Goal: Task Accomplishment & Management: Use online tool/utility

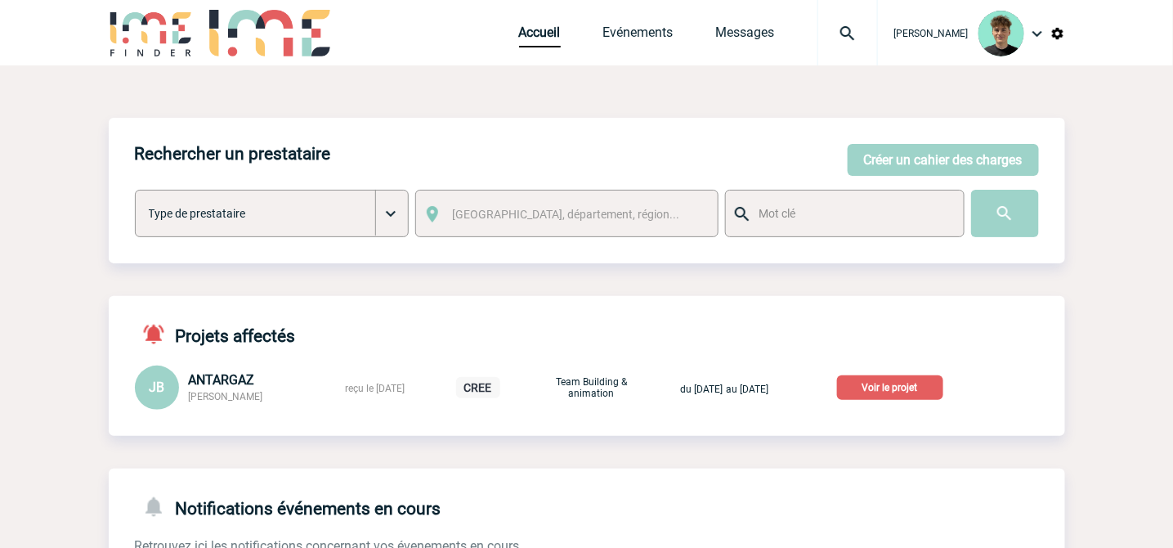
click at [920, 389] on p "Voir le projet" at bounding box center [890, 387] width 106 height 25
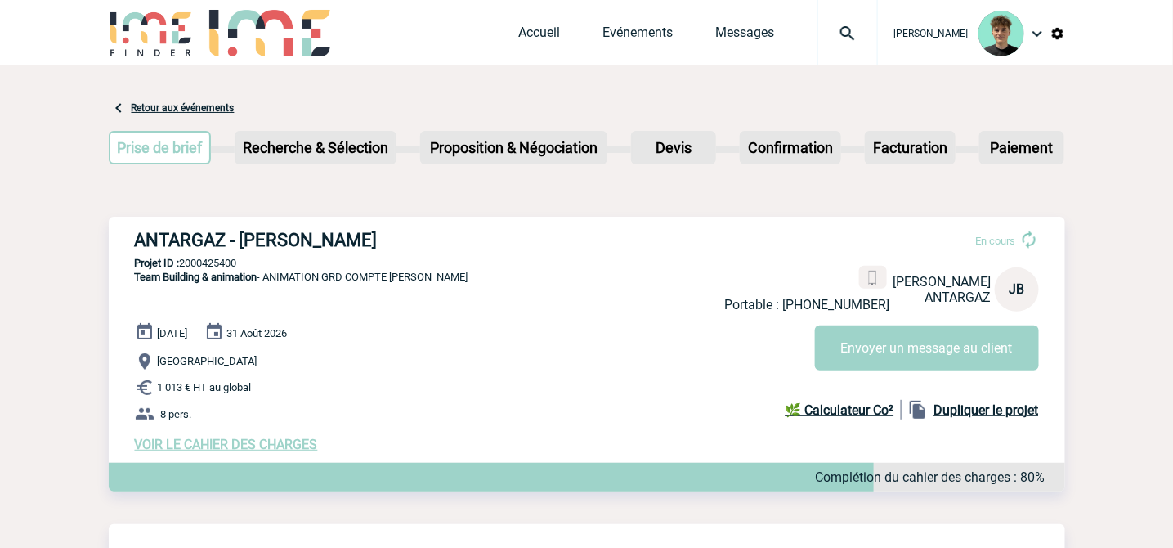
click at [197, 244] on h3 "ANTARGAZ - Jérémy BIDAUT" at bounding box center [380, 240] width 490 height 20
drag, startPoint x: 197, startPoint y: 243, endPoint x: 347, endPoint y: 227, distance: 151.2
click at [347, 230] on h3 "ANTARGAZ - Jérémy BIDAUT" at bounding box center [380, 240] width 490 height 20
copy h3 "ANTARGAZ - Jérémy BIDAUT"
click at [229, 257] on p "Projet ID : 2000425400" at bounding box center [587, 263] width 956 height 12
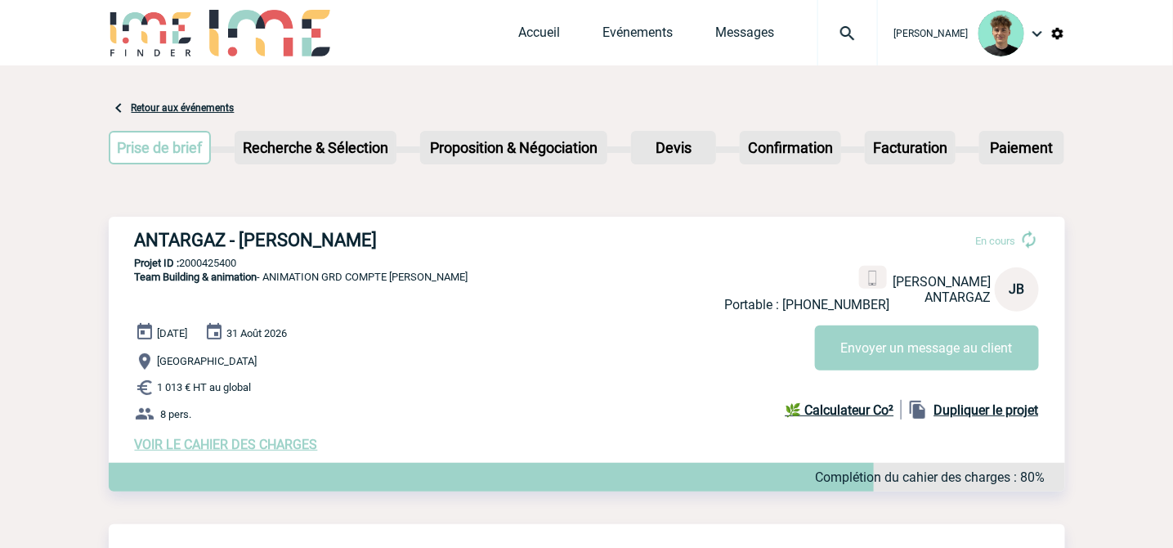
click at [229, 257] on p "Projet ID : 2000425400" at bounding box center [587, 263] width 956 height 12
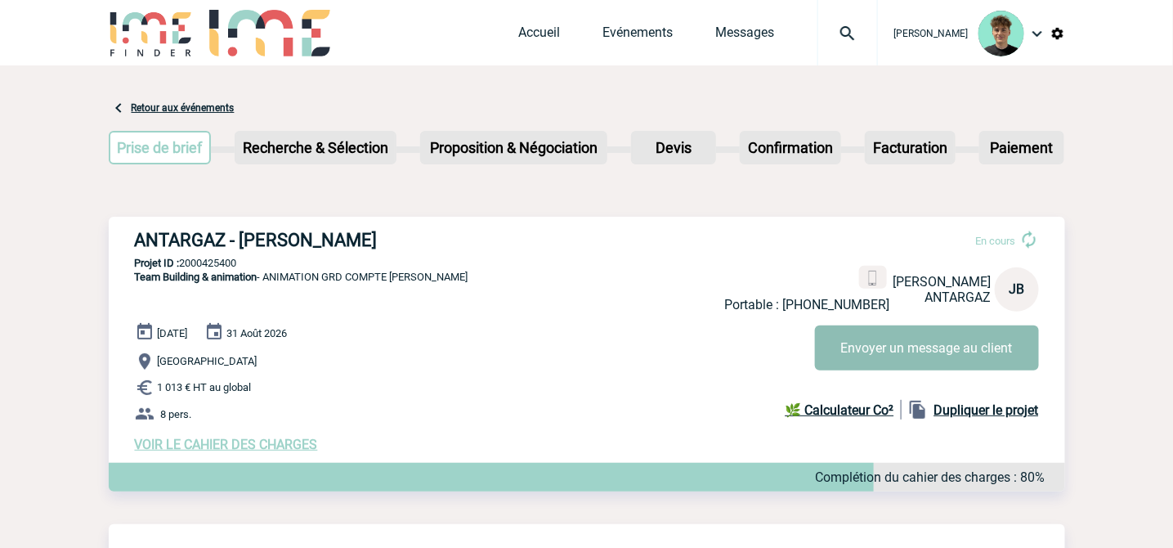
copy p "2000425400"
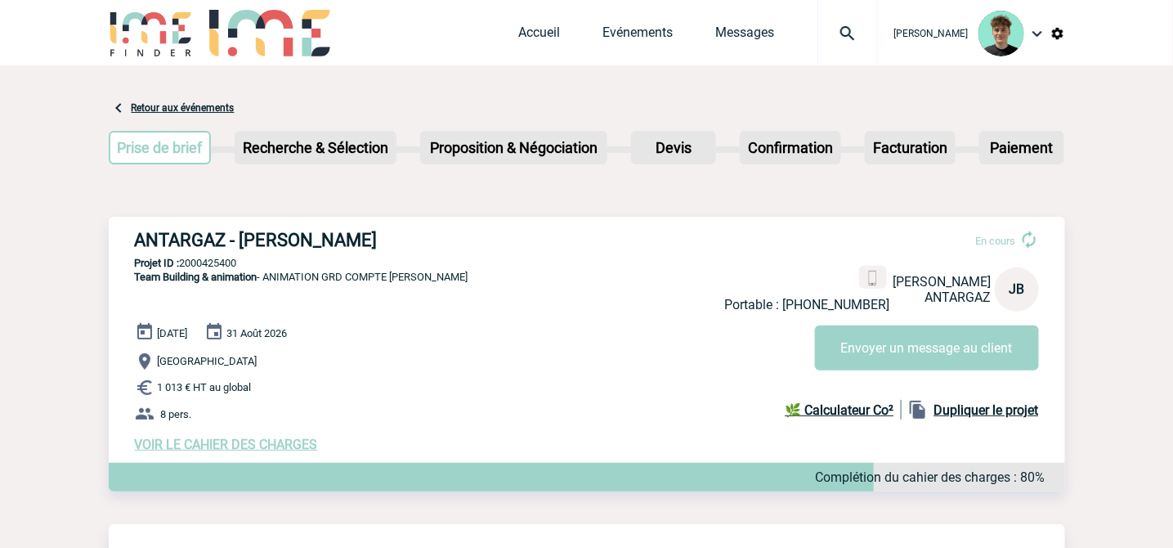
click at [477, 312] on div "ANTARGAZ - Jérémy BIDAUT En cours Portable : +33631564815 Jérémy BIDAUT ANTARGA…" at bounding box center [587, 341] width 956 height 249
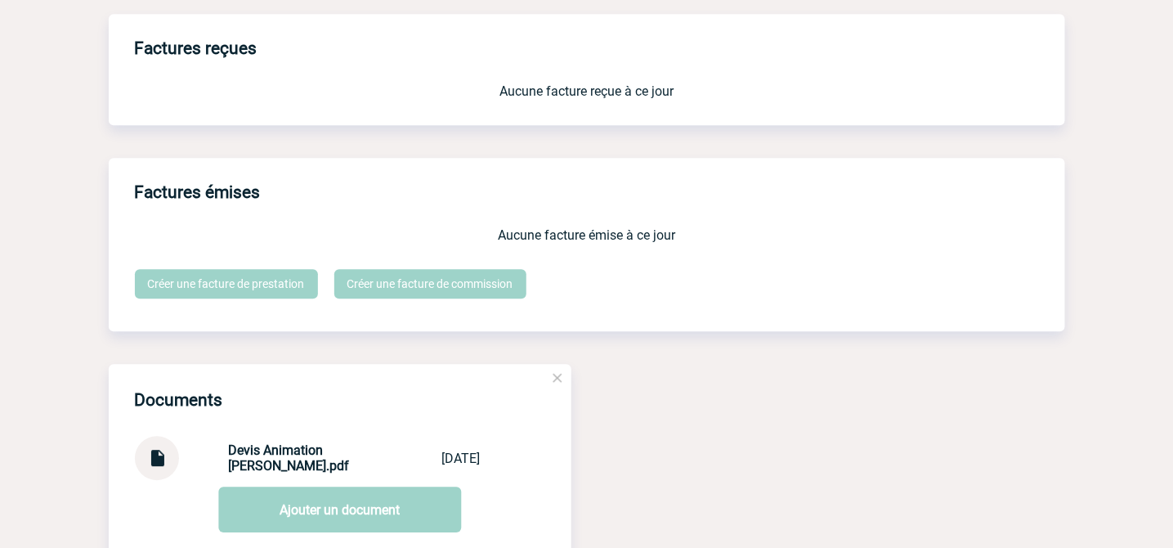
scroll to position [1453, 0]
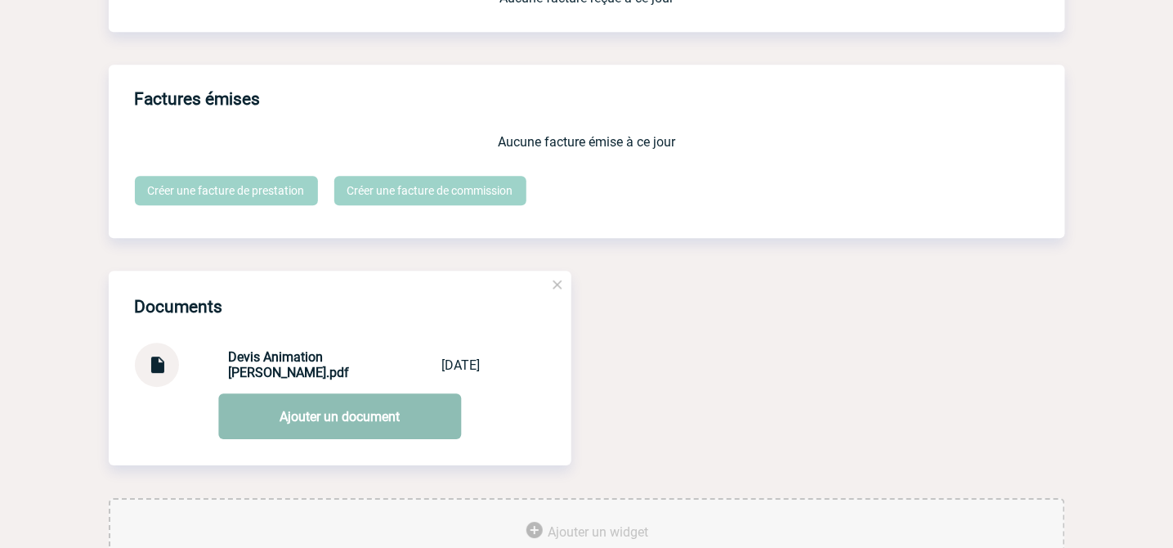
click at [260, 423] on link "Ajouter un document" at bounding box center [339, 416] width 243 height 46
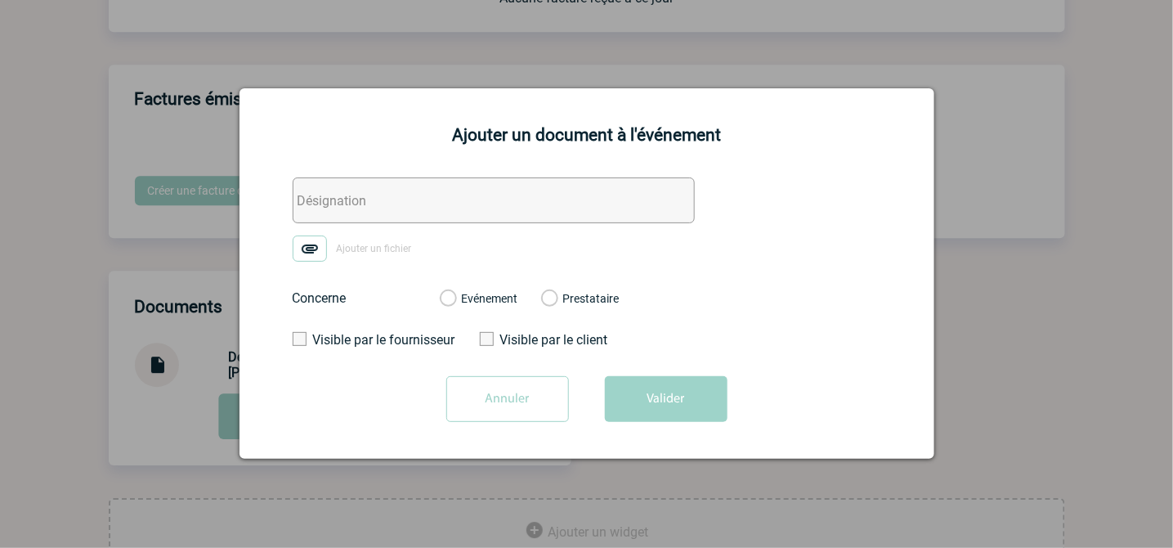
drag, startPoint x: 1140, startPoint y: 281, endPoint x: 919, endPoint y: 312, distance: 222.9
click at [1140, 281] on div at bounding box center [586, 274] width 1173 height 548
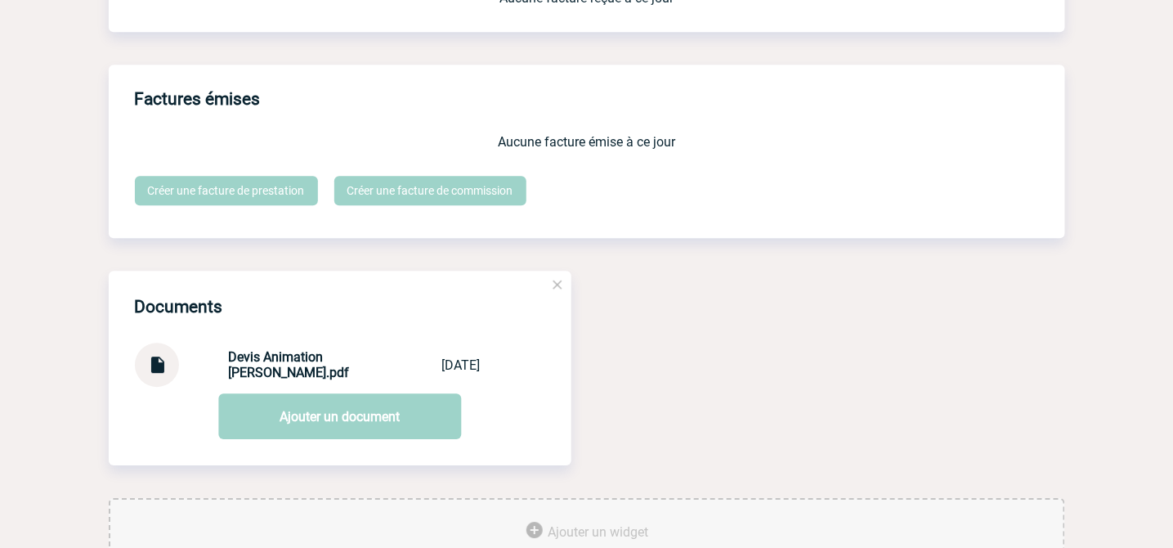
click at [156, 374] on img at bounding box center [156, 359] width 21 height 32
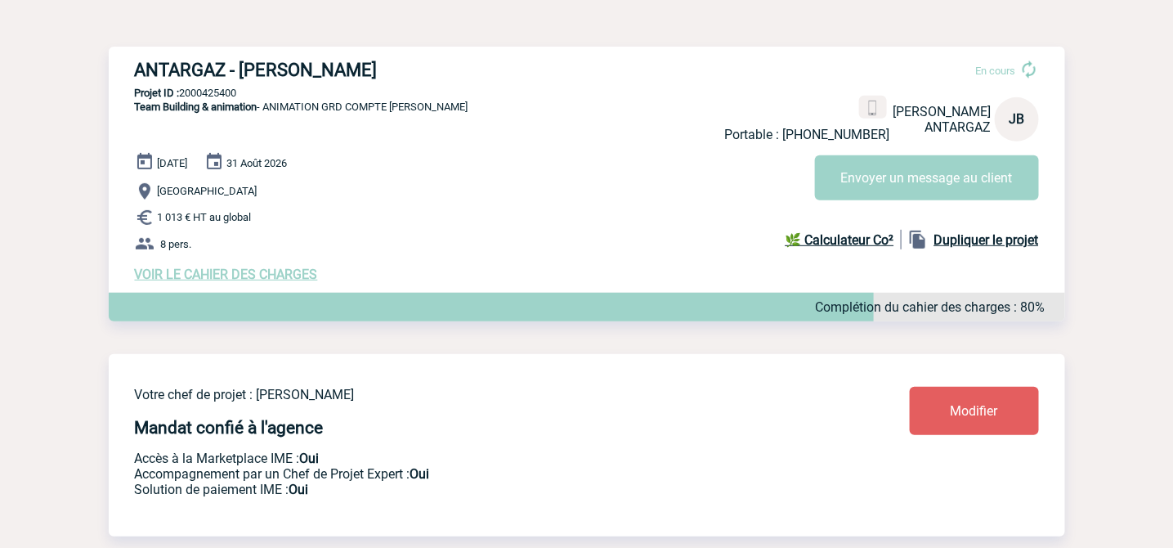
scroll to position [0, 0]
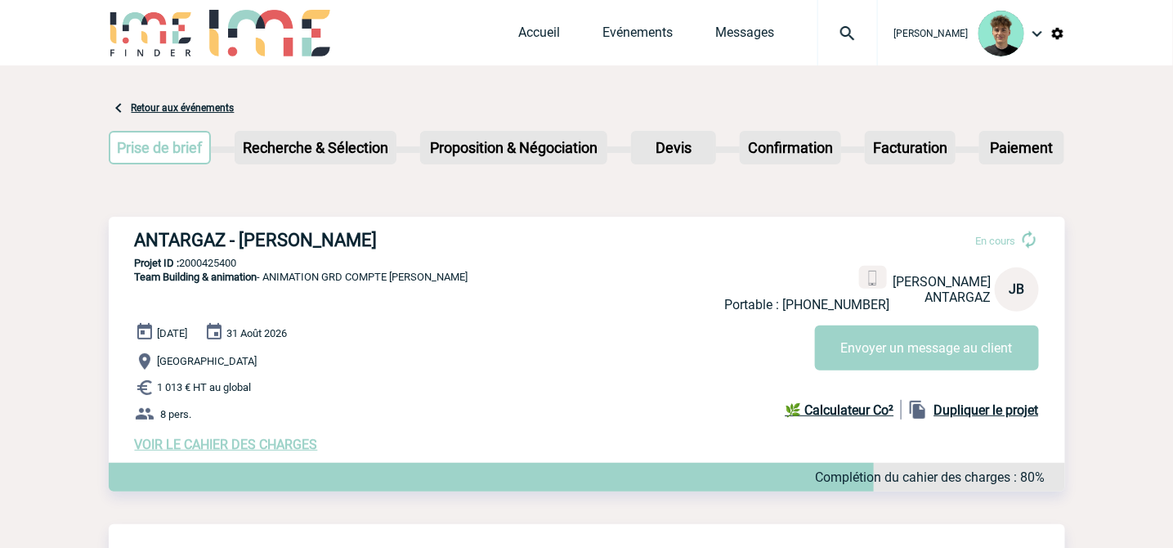
click at [513, 303] on div "ANTARGAZ - Jérémy BIDAUT En cours Portable : +33631564815 Jérémy BIDAUT ANTARGA…" at bounding box center [587, 341] width 956 height 249
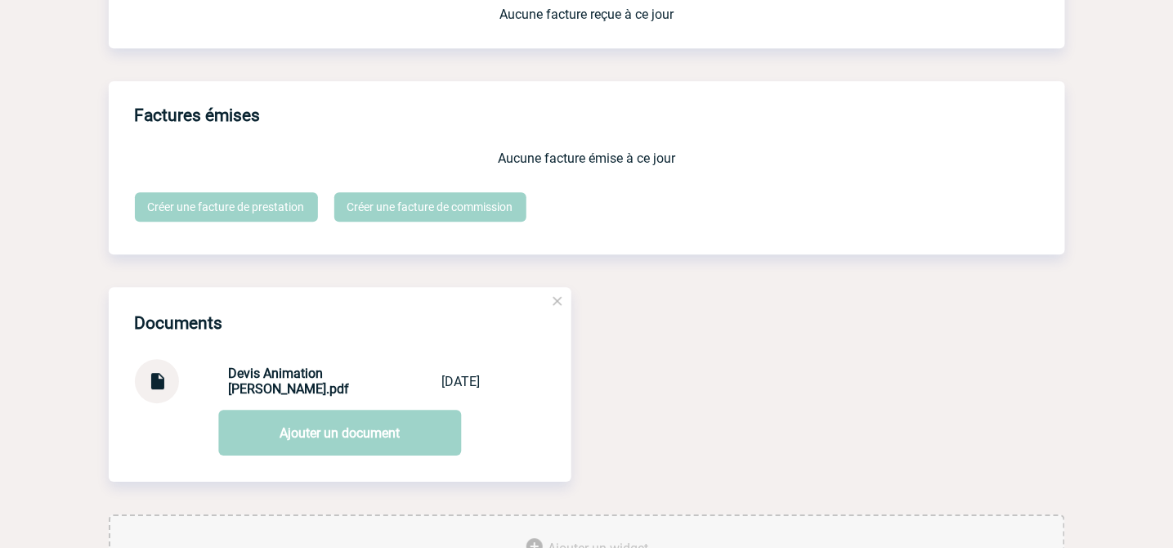
scroll to position [1362, 0]
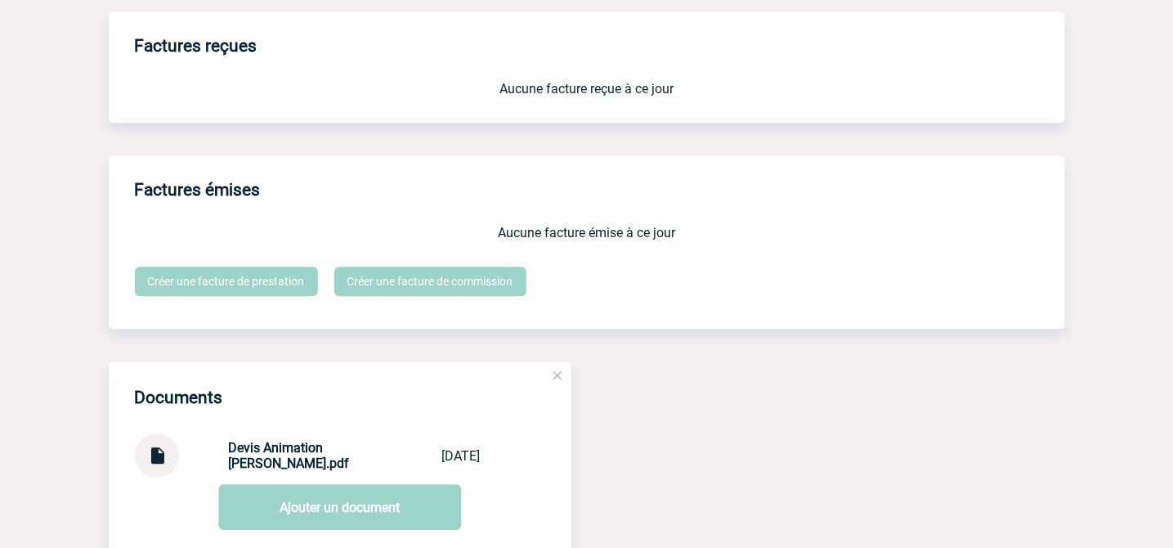
click at [161, 465] on img at bounding box center [156, 449] width 21 height 32
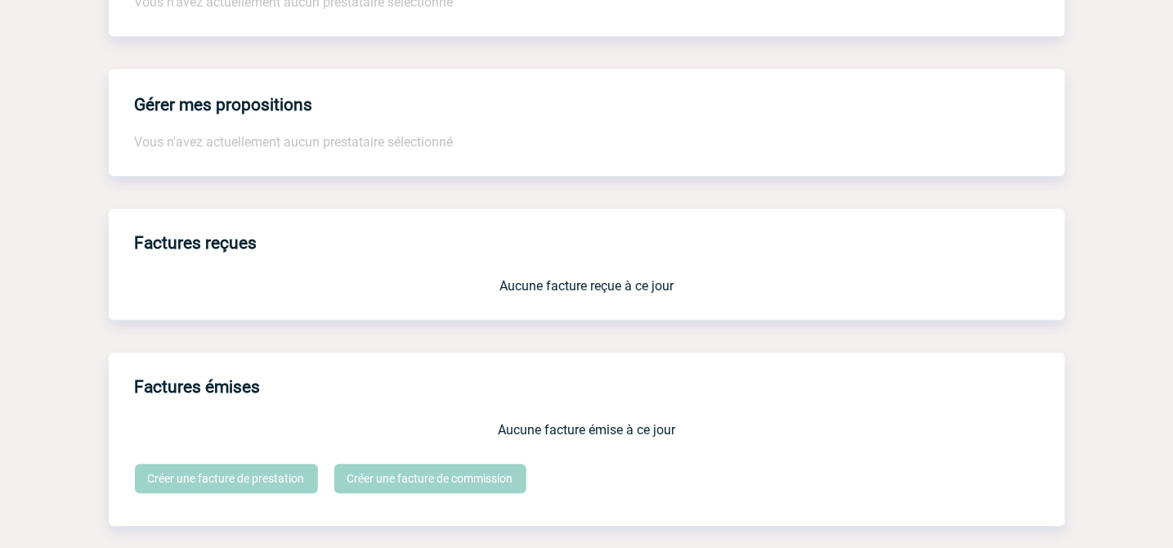
scroll to position [1535, 0]
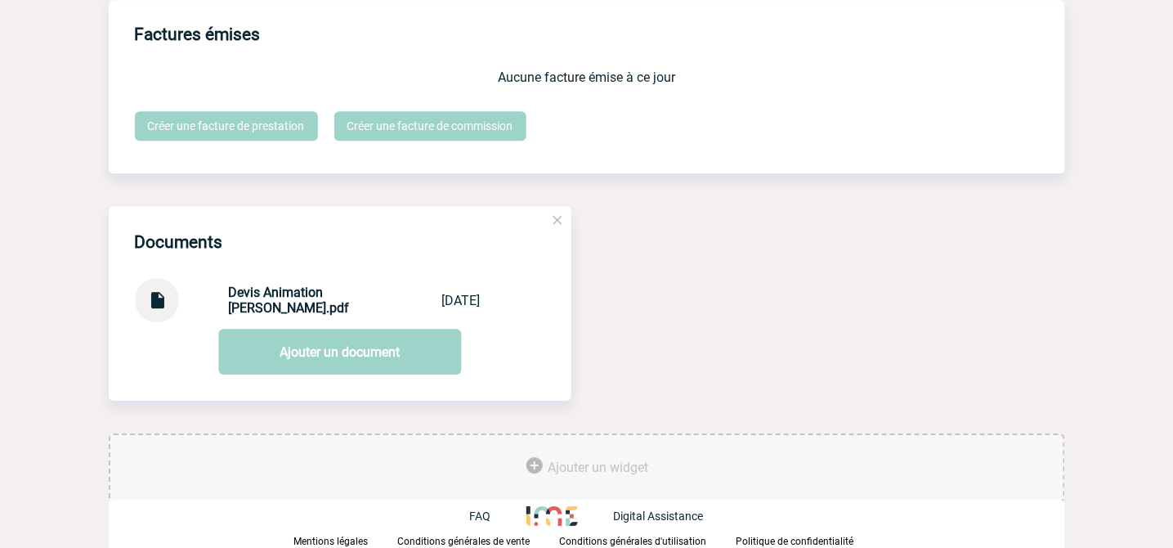
click at [341, 420] on div "Documents Devis Animation Zacharie.pdf Devis Animation... 08/09/2025 Ajouter un…" at bounding box center [587, 319] width 956 height 227
click at [175, 297] on div at bounding box center [157, 300] width 44 height 44
click at [161, 303] on img at bounding box center [156, 294] width 21 height 32
click at [144, 302] on div at bounding box center [157, 300] width 44 height 44
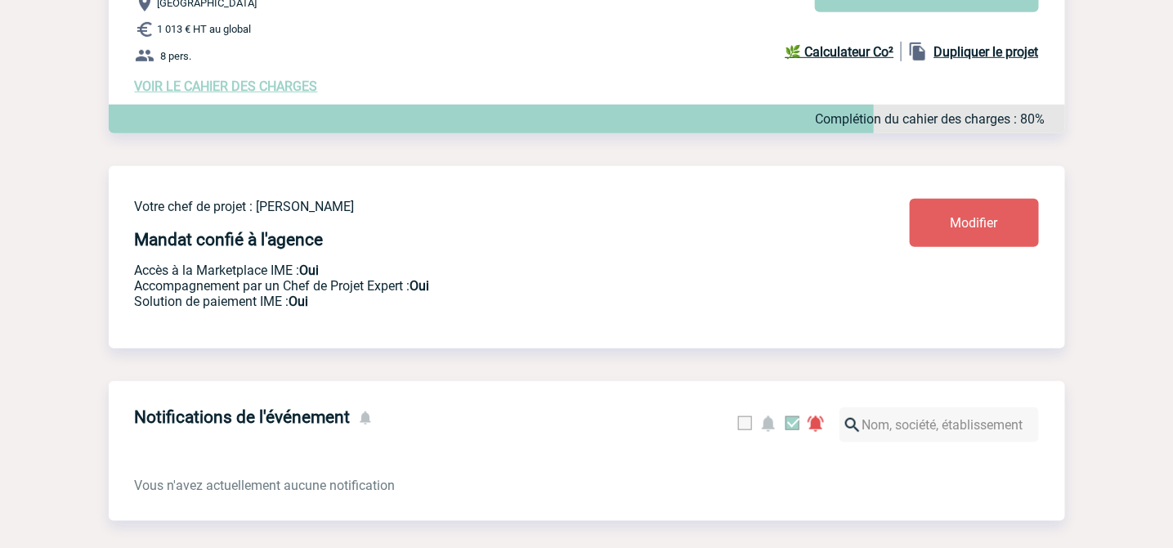
scroll to position [355, 0]
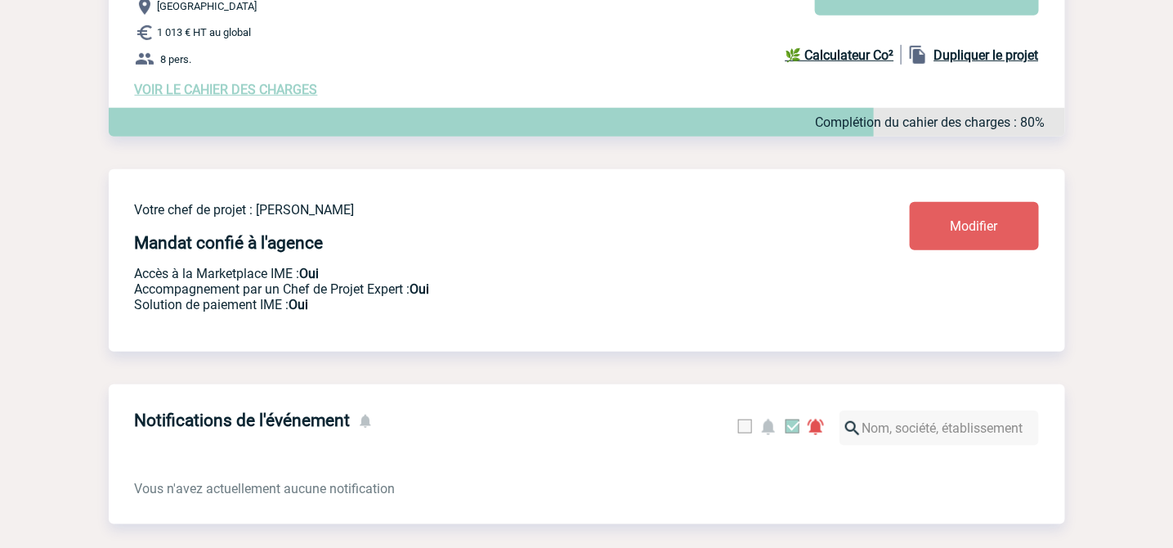
click at [298, 88] on span "VOIR LE CAHIER DES CHARGES" at bounding box center [226, 90] width 183 height 16
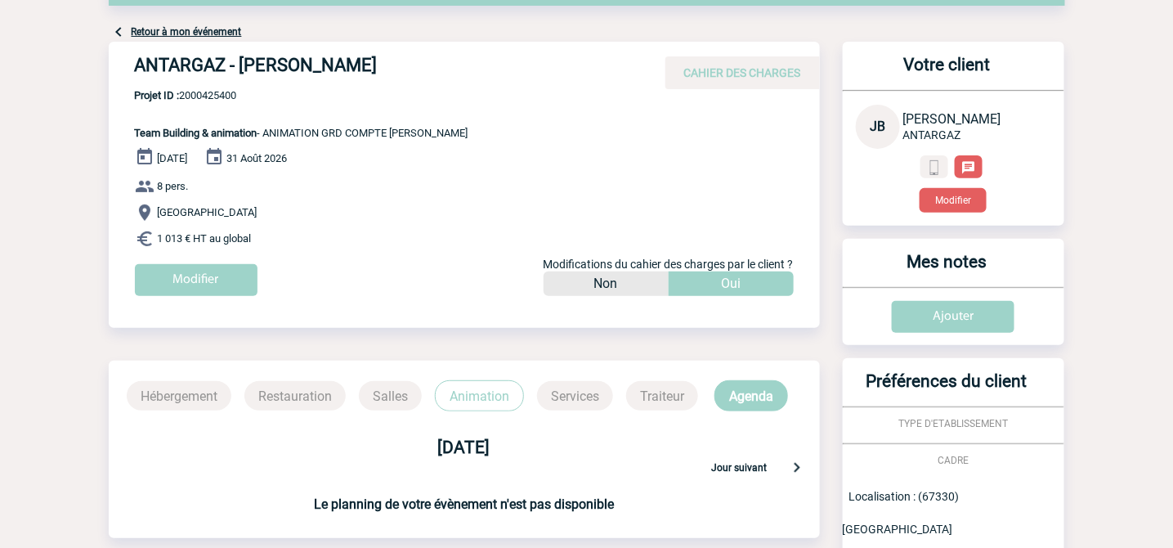
scroll to position [656, 0]
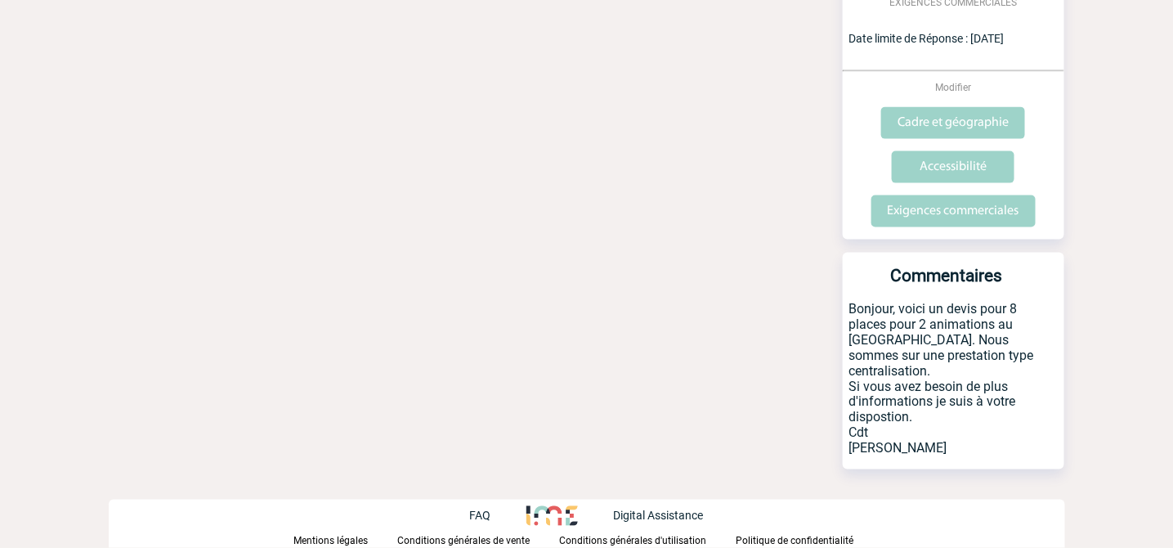
click at [941, 397] on p "Bonjour, voici un devis pour 8 places pour 2 animations au Royal Palace. Nous s…" at bounding box center [954, 385] width 222 height 168
drag, startPoint x: 713, startPoint y: 36, endPoint x: 723, endPoint y: 30, distance: 11.4
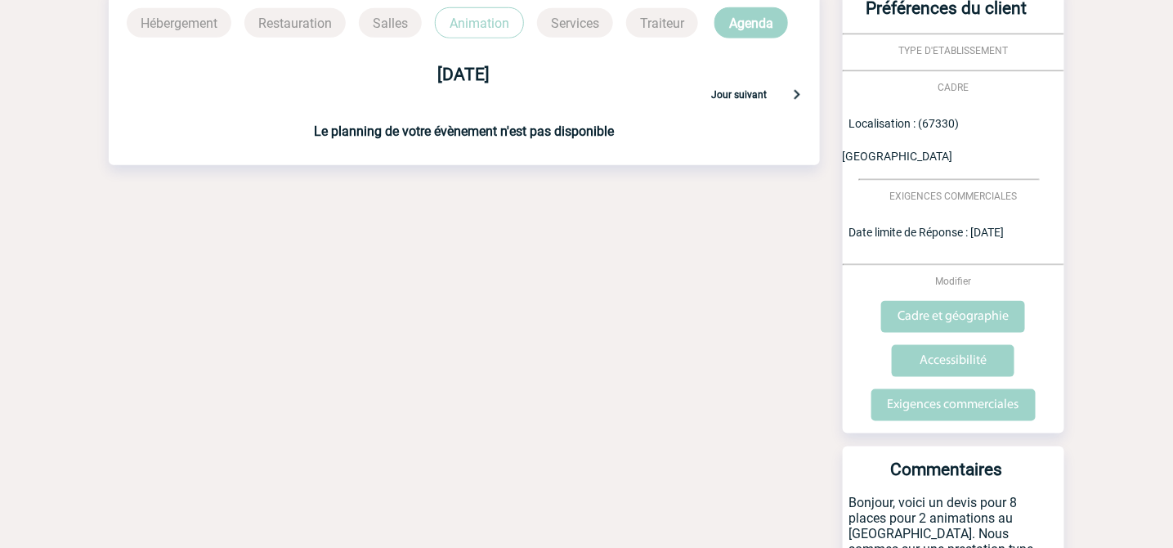
scroll to position [0, 0]
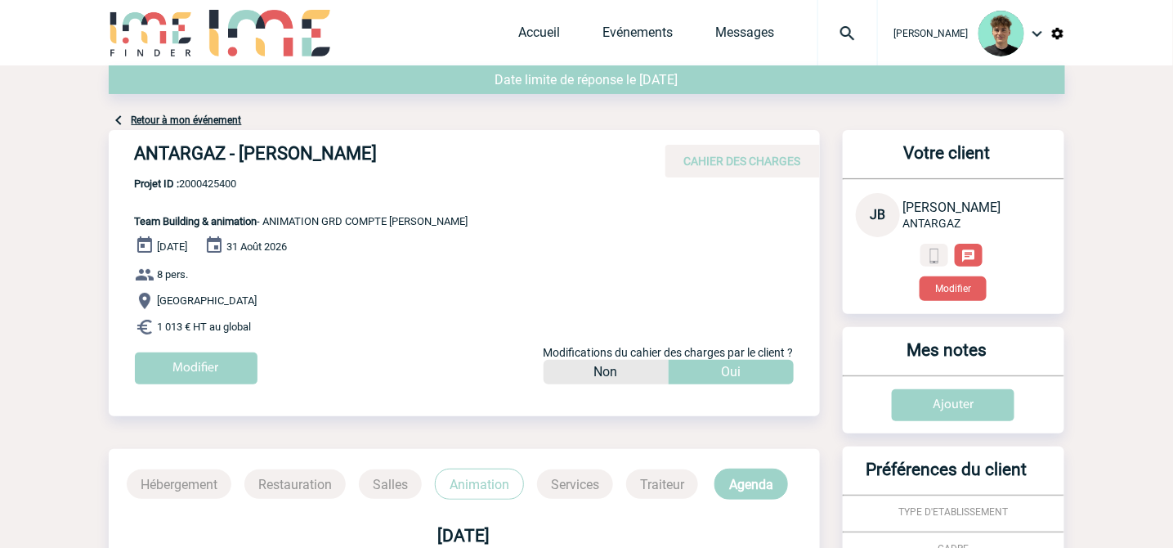
drag, startPoint x: 360, startPoint y: 244, endPoint x: 384, endPoint y: 222, distance: 32.4
click at [360, 244] on div "08 Septembre 2025 31 Août 2026 8 pers. Dossenheim-sur-Zinsel 1 013 € HT au glob…" at bounding box center [477, 315] width 685 height 161
